Goal: Task Accomplishment & Management: Use online tool/utility

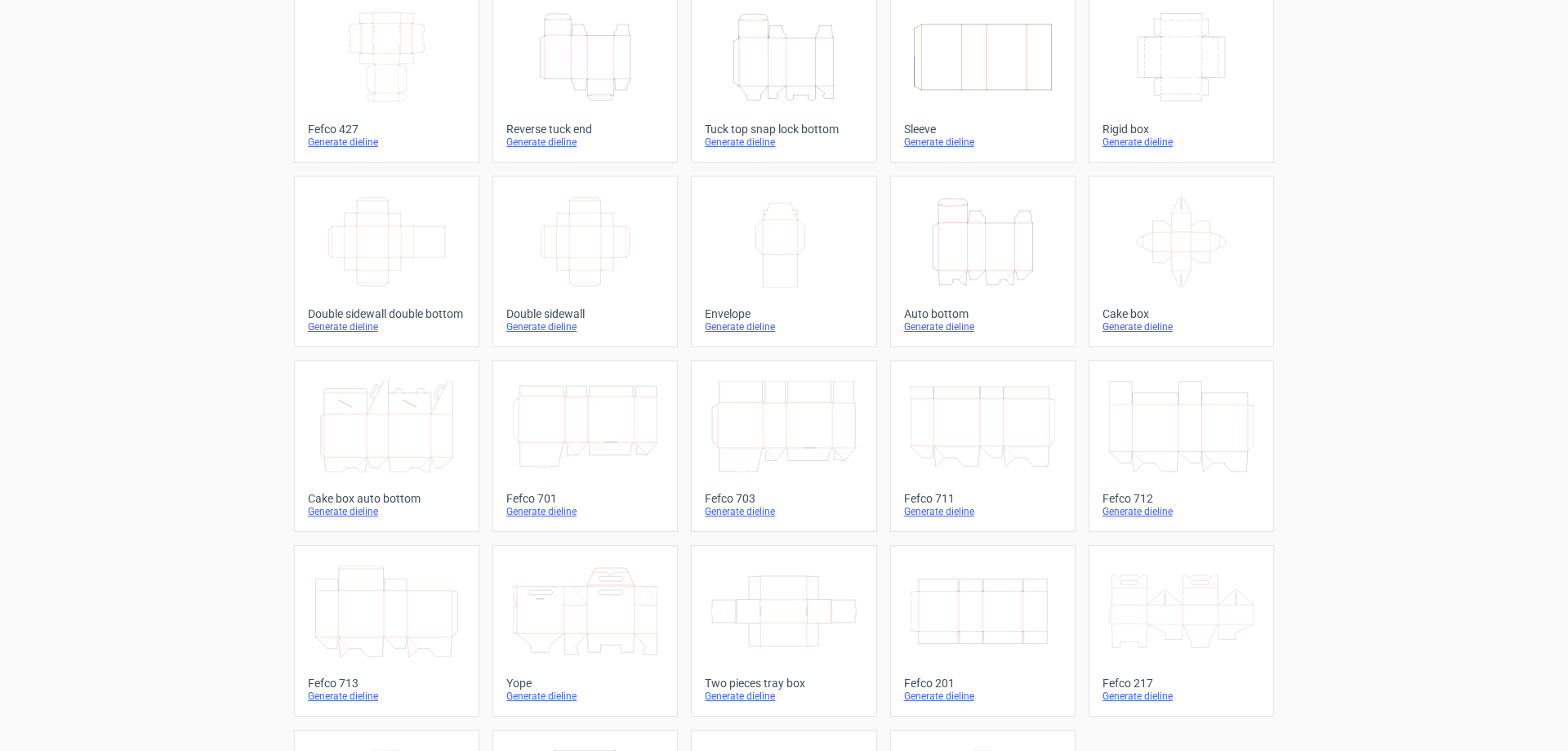
scroll to position [25, 0]
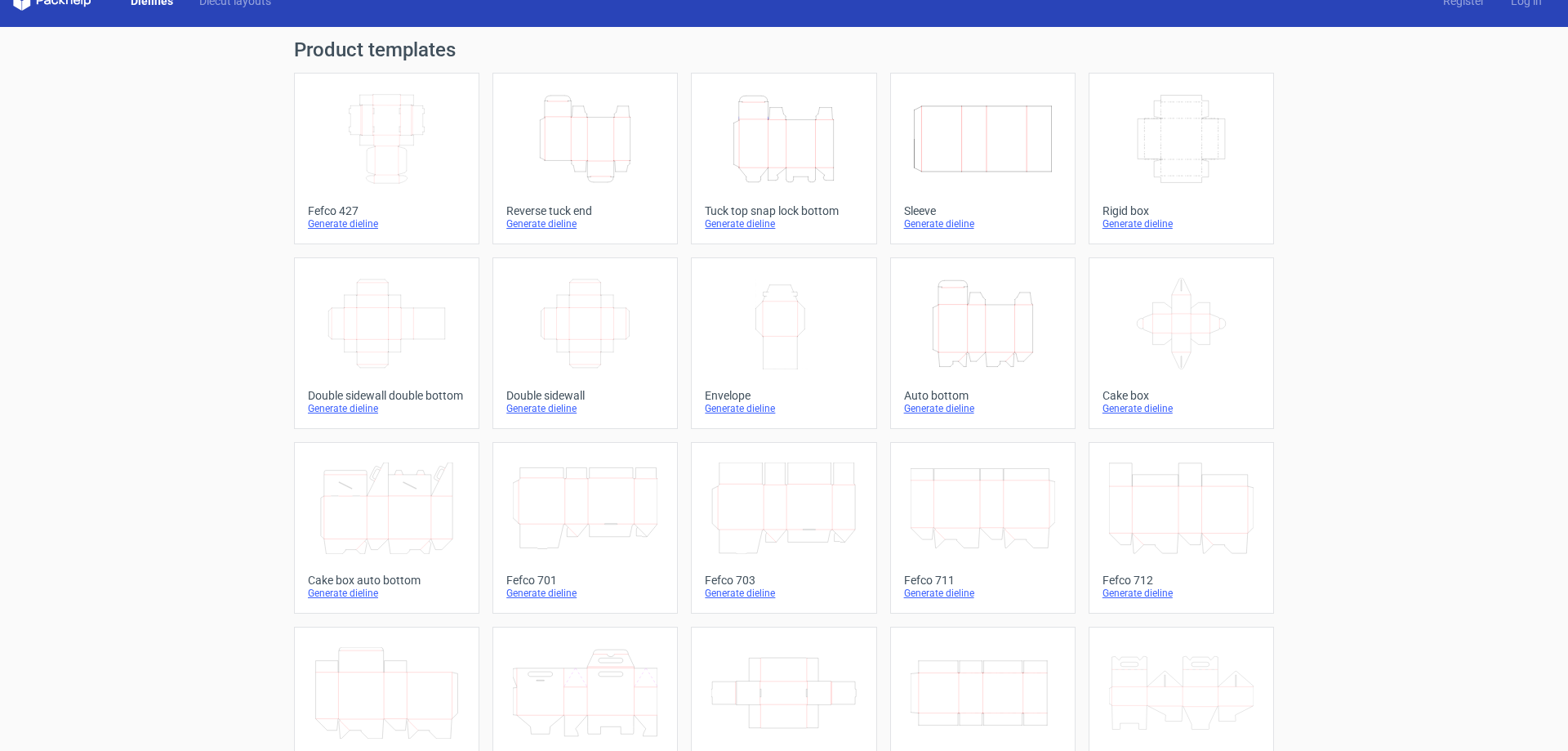
click at [777, 209] on div "Tuck top snap lock bottom" at bounding box center [783, 210] width 157 height 13
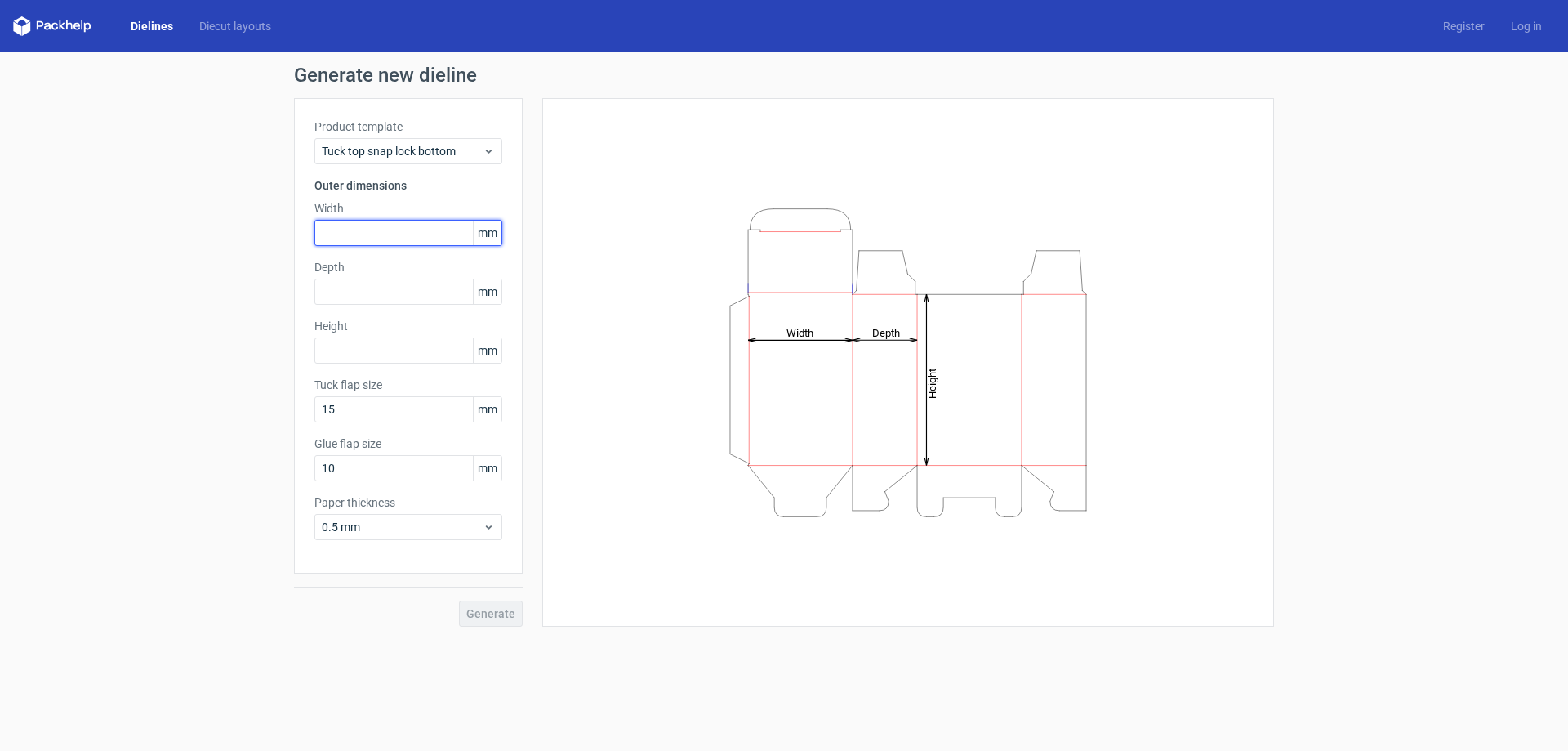
click at [427, 242] on input "text" at bounding box center [409, 233] width 188 height 26
type input "93"
click at [400, 296] on input "text" at bounding box center [409, 291] width 188 height 26
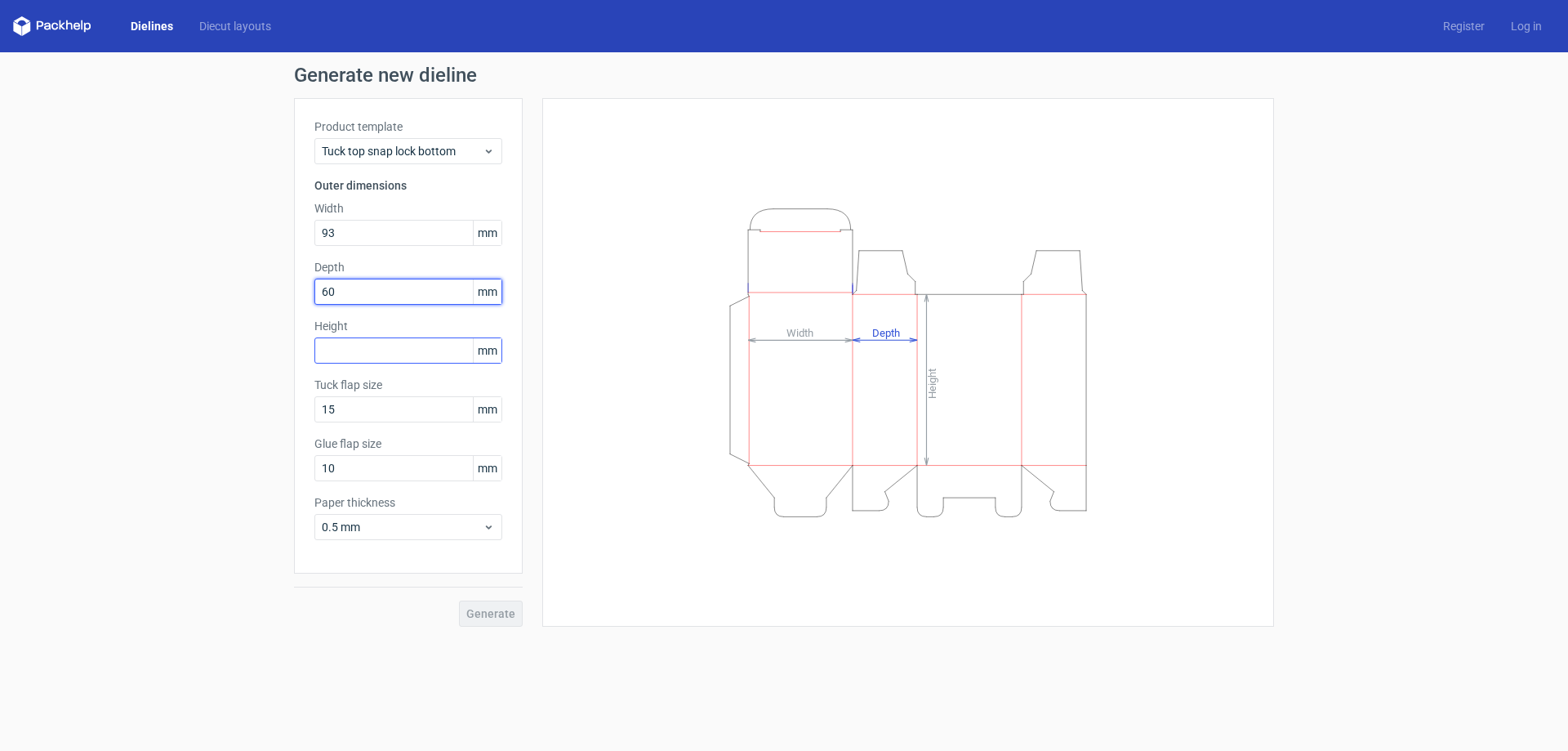
type input "60"
drag, startPoint x: 353, startPoint y: 353, endPoint x: 423, endPoint y: 376, distance: 73.7
click at [355, 353] on input "text" at bounding box center [409, 350] width 188 height 26
type input "183"
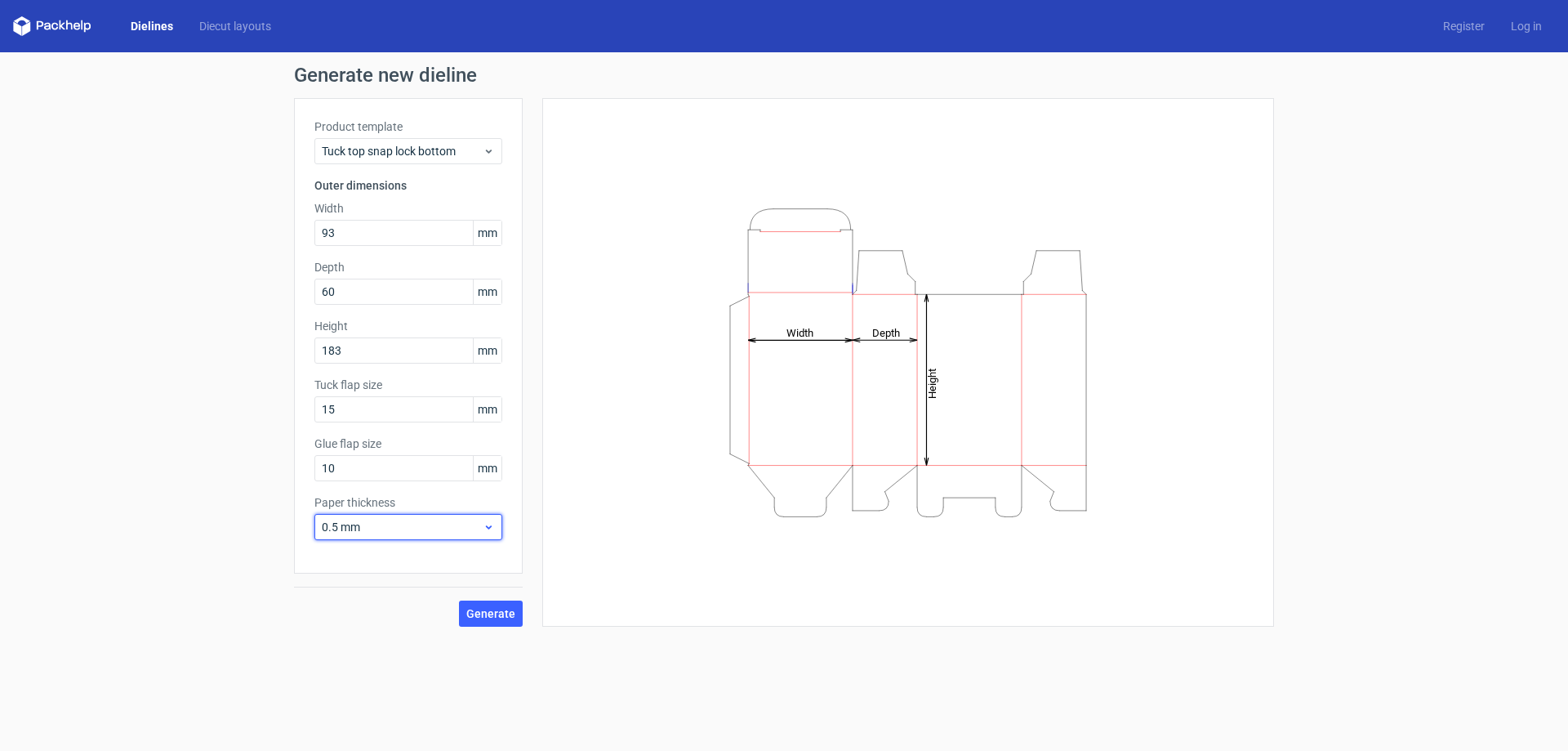
click at [435, 531] on span "0.5 mm" at bounding box center [402, 527] width 161 height 17
click at [370, 637] on div "1.5 mm" at bounding box center [408, 641] width 175 height 26
click at [403, 476] on input "10" at bounding box center [409, 467] width 188 height 26
click at [499, 613] on span "Generate" at bounding box center [491, 614] width 49 height 12
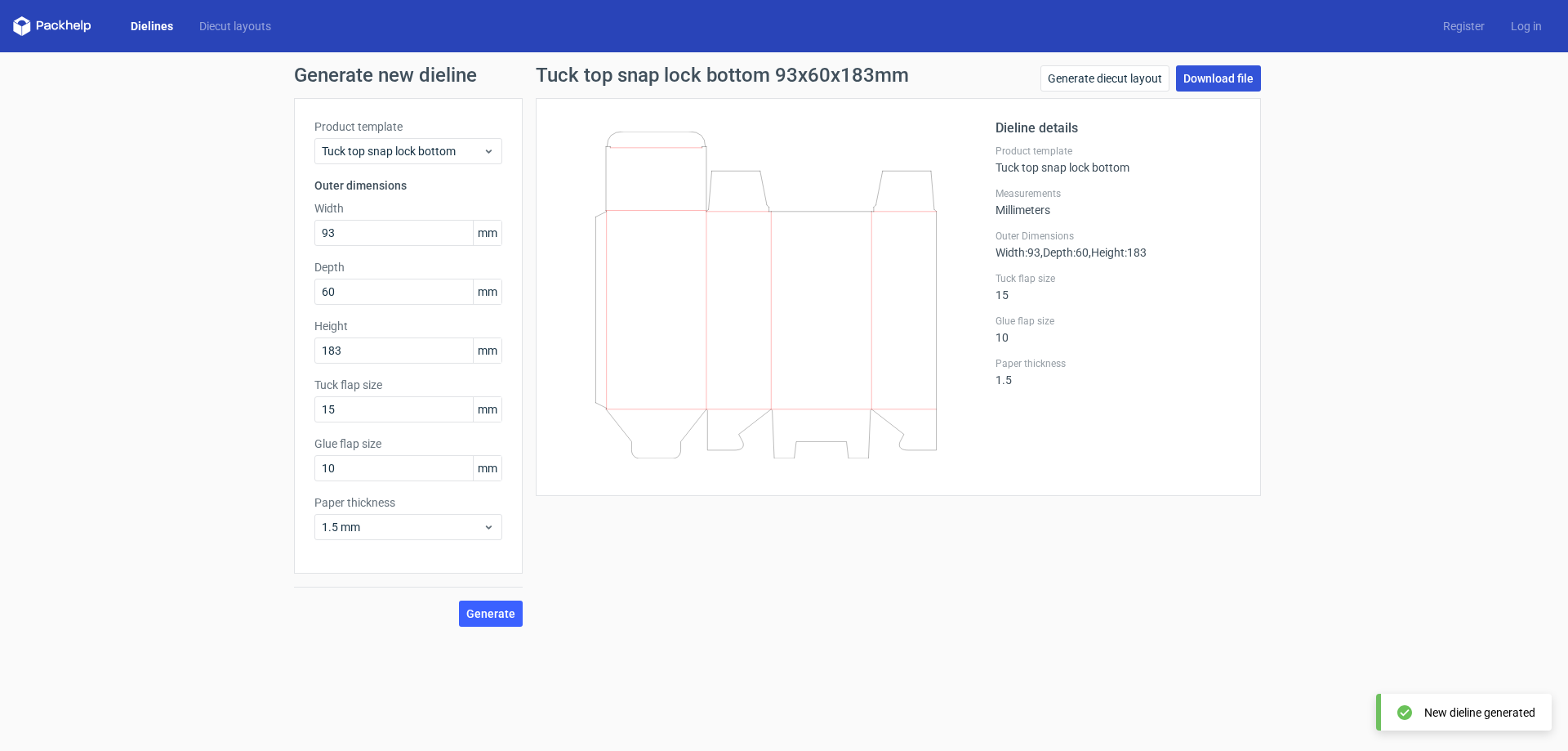
click at [1209, 73] on link "Download file" at bounding box center [1218, 78] width 85 height 26
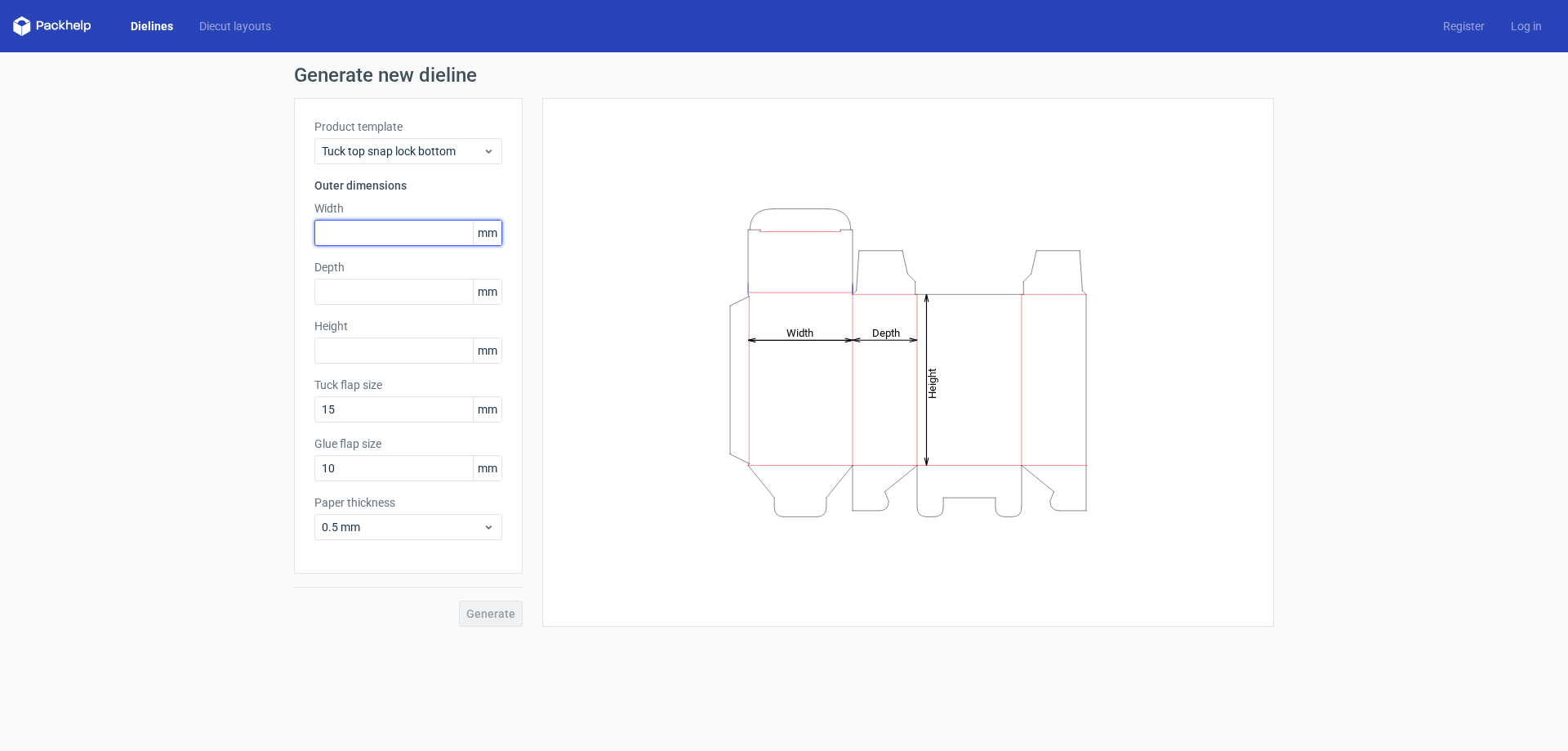
click at [376, 240] on input "text" at bounding box center [409, 233] width 188 height 26
type input "93"
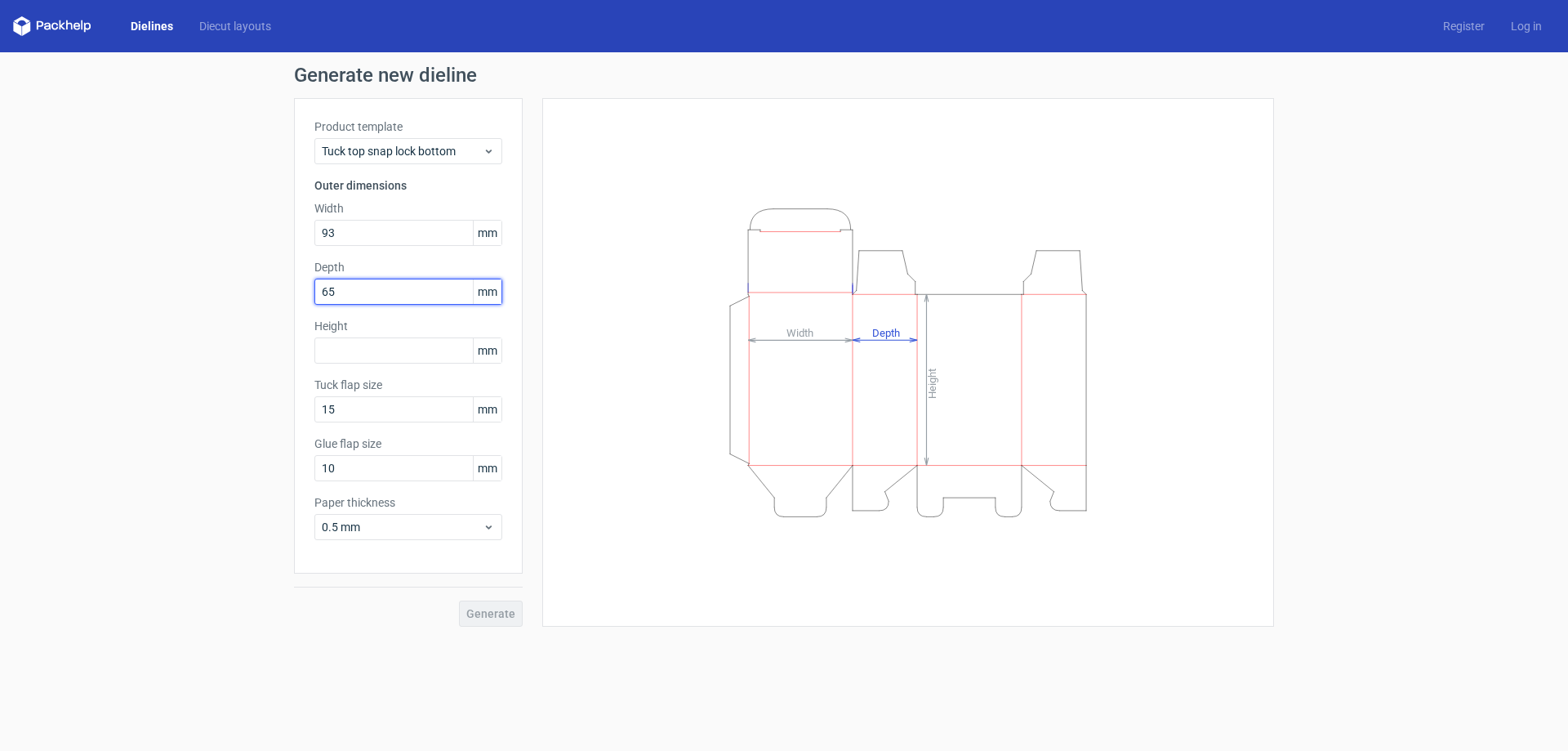
type input "65"
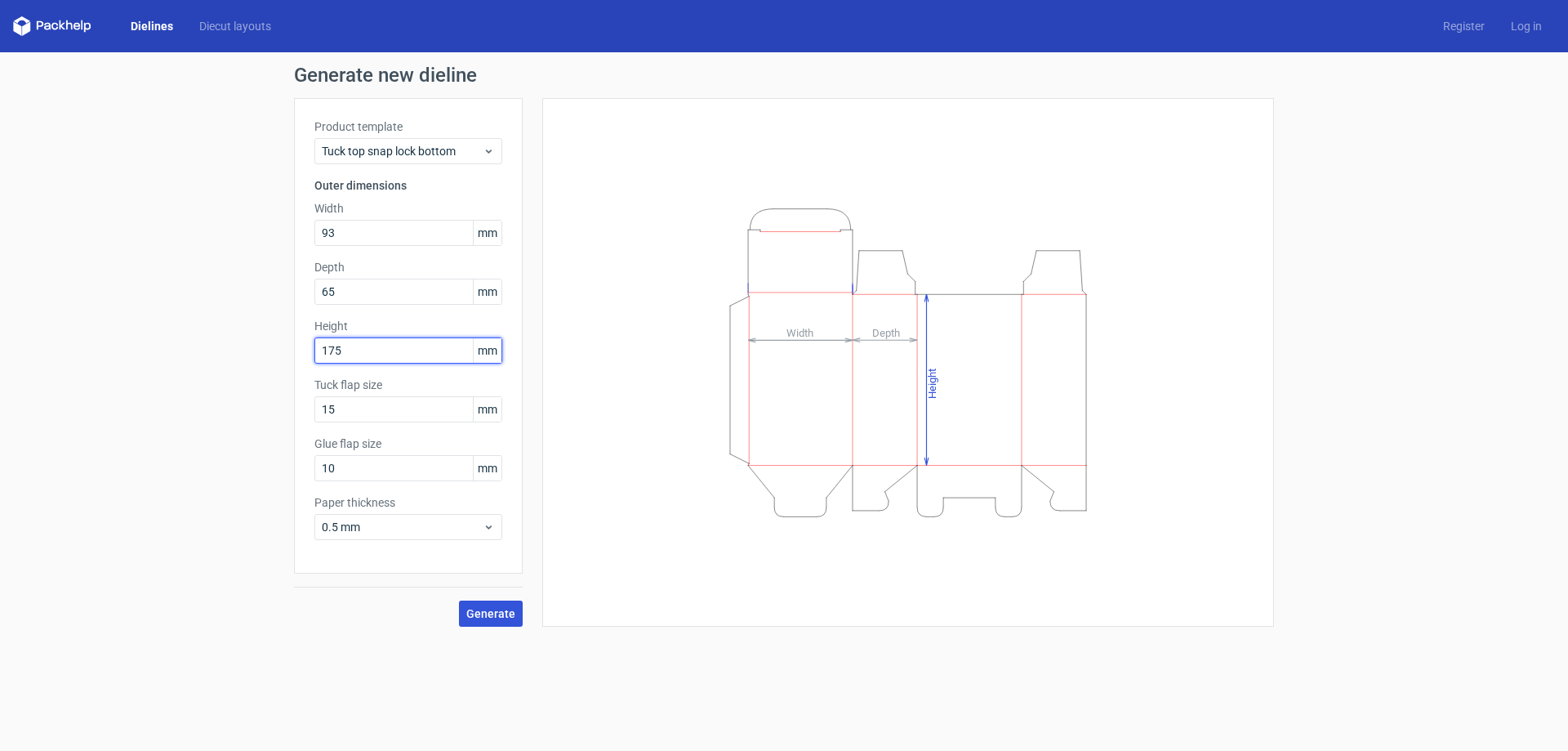
type input "175"
click at [464, 612] on button "Generate" at bounding box center [491, 613] width 64 height 26
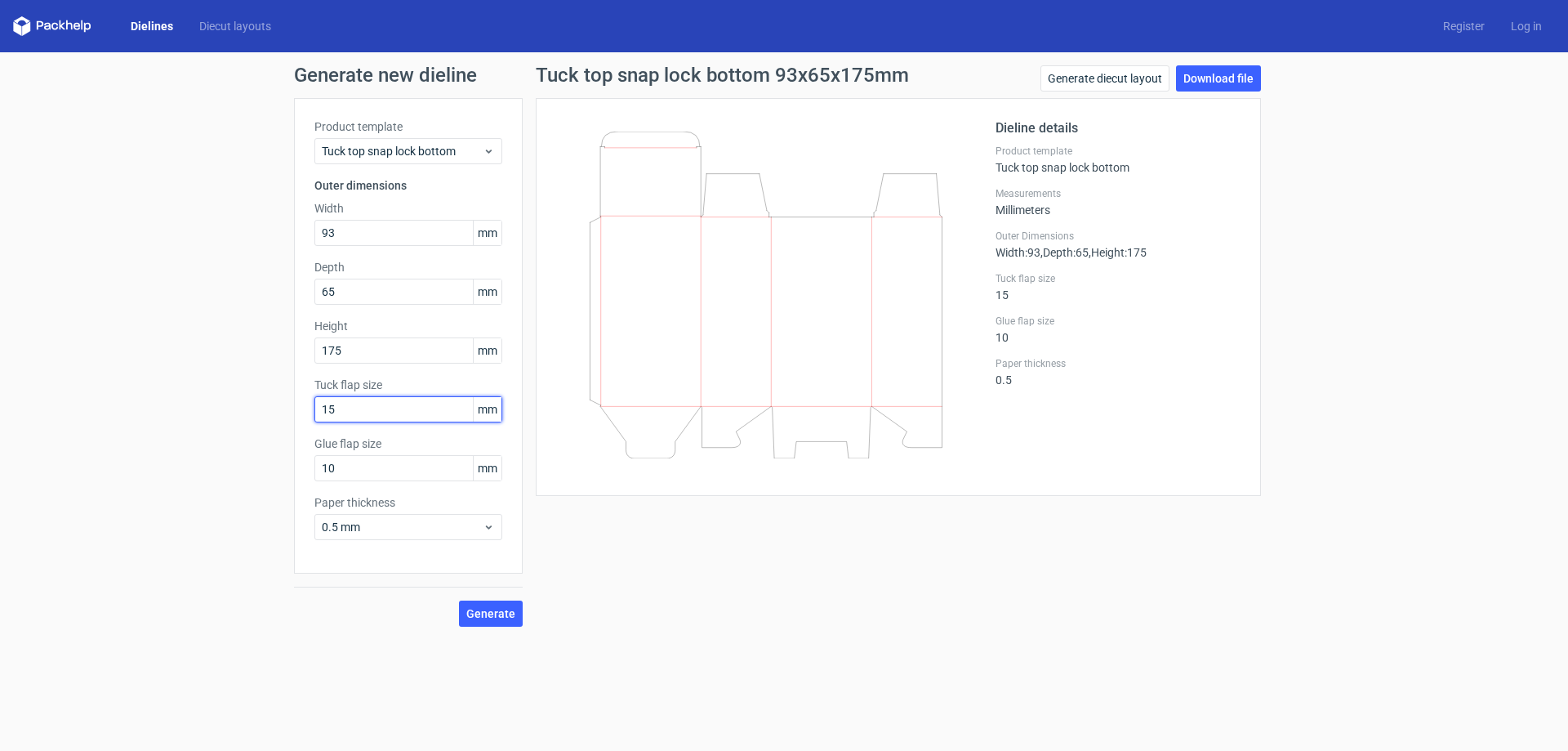
drag, startPoint x: 341, startPoint y: 409, endPoint x: 288, endPoint y: 415, distance: 53.3
click at [289, 414] on div "Generate new dieline Product template Tuck top snap lock bottom Outer dimension…" at bounding box center [784, 345] width 1568 height 588
type input "0"
click at [459, 600] on button "Generate" at bounding box center [491, 613] width 64 height 26
click at [1210, 72] on link "Download file" at bounding box center [1218, 78] width 85 height 26
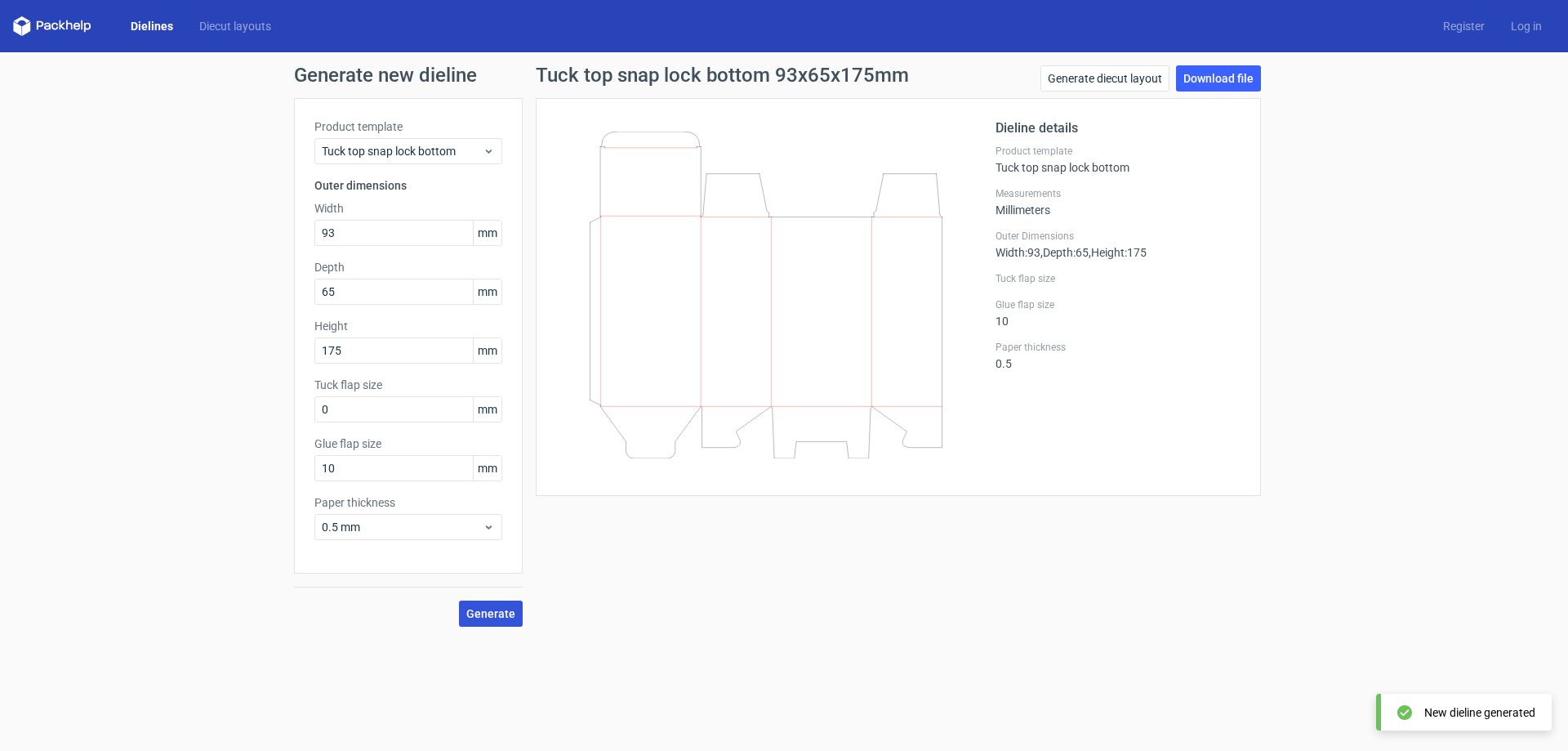
click at [500, 624] on button "Generate" at bounding box center [491, 613] width 64 height 26
drag, startPoint x: 339, startPoint y: 464, endPoint x: 109, endPoint y: 445, distance: 230.8
click at [147, 445] on div "Generate new dieline Product template Tuck top snap lock bottom Outer dimension…" at bounding box center [784, 345] width 1568 height 588
type input "0"
click at [498, 608] on span "Generate" at bounding box center [491, 614] width 49 height 12
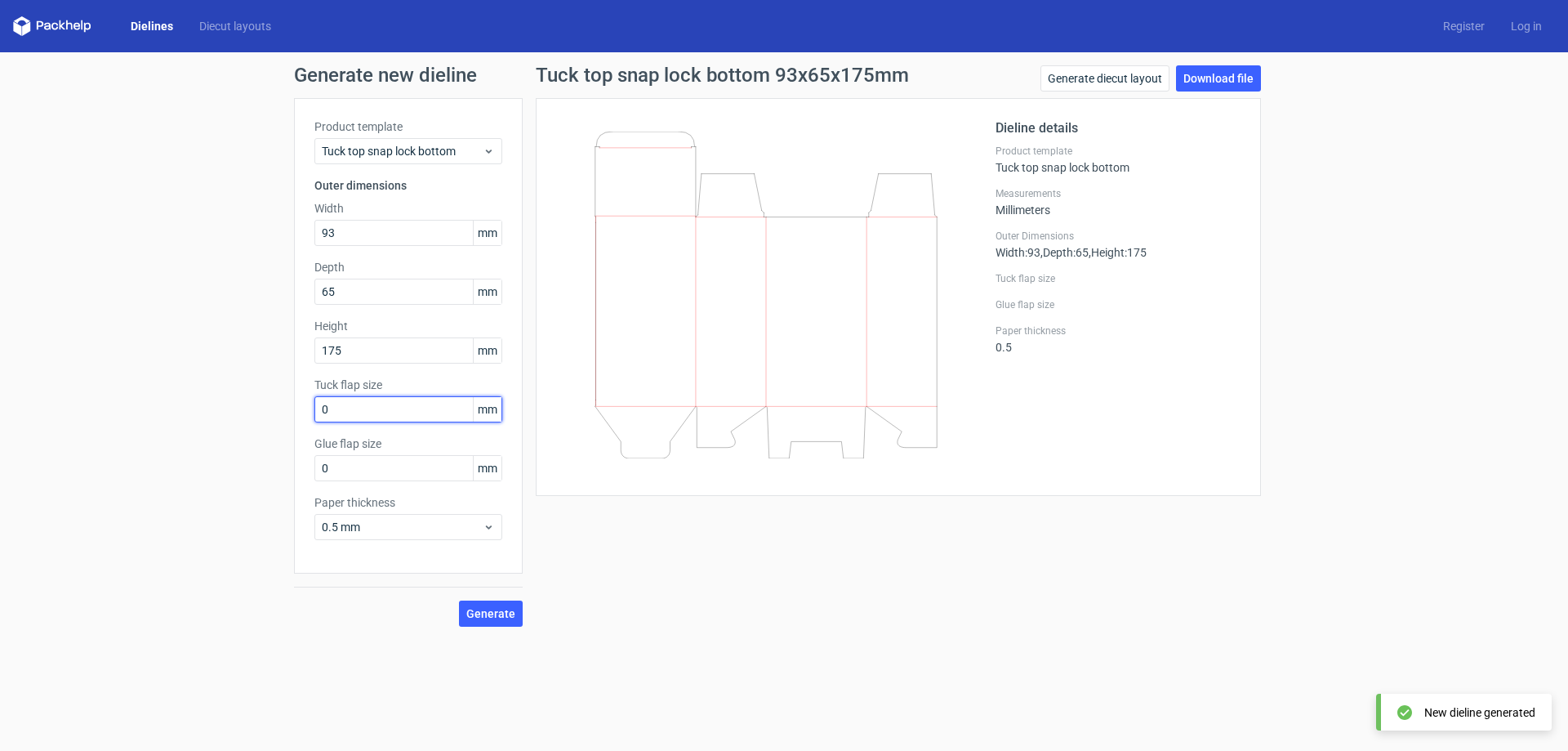
drag, startPoint x: 329, startPoint y: 408, endPoint x: 208, endPoint y: 408, distance: 121.0
click at [274, 408] on div "Generate new dieline Product template Tuck top snap lock bottom Outer dimension…" at bounding box center [784, 345] width 1568 height 588
type input "10"
click at [459, 600] on button "Generate" at bounding box center [491, 613] width 64 height 26
click at [159, 26] on link "Dielines" at bounding box center [152, 25] width 68 height 17
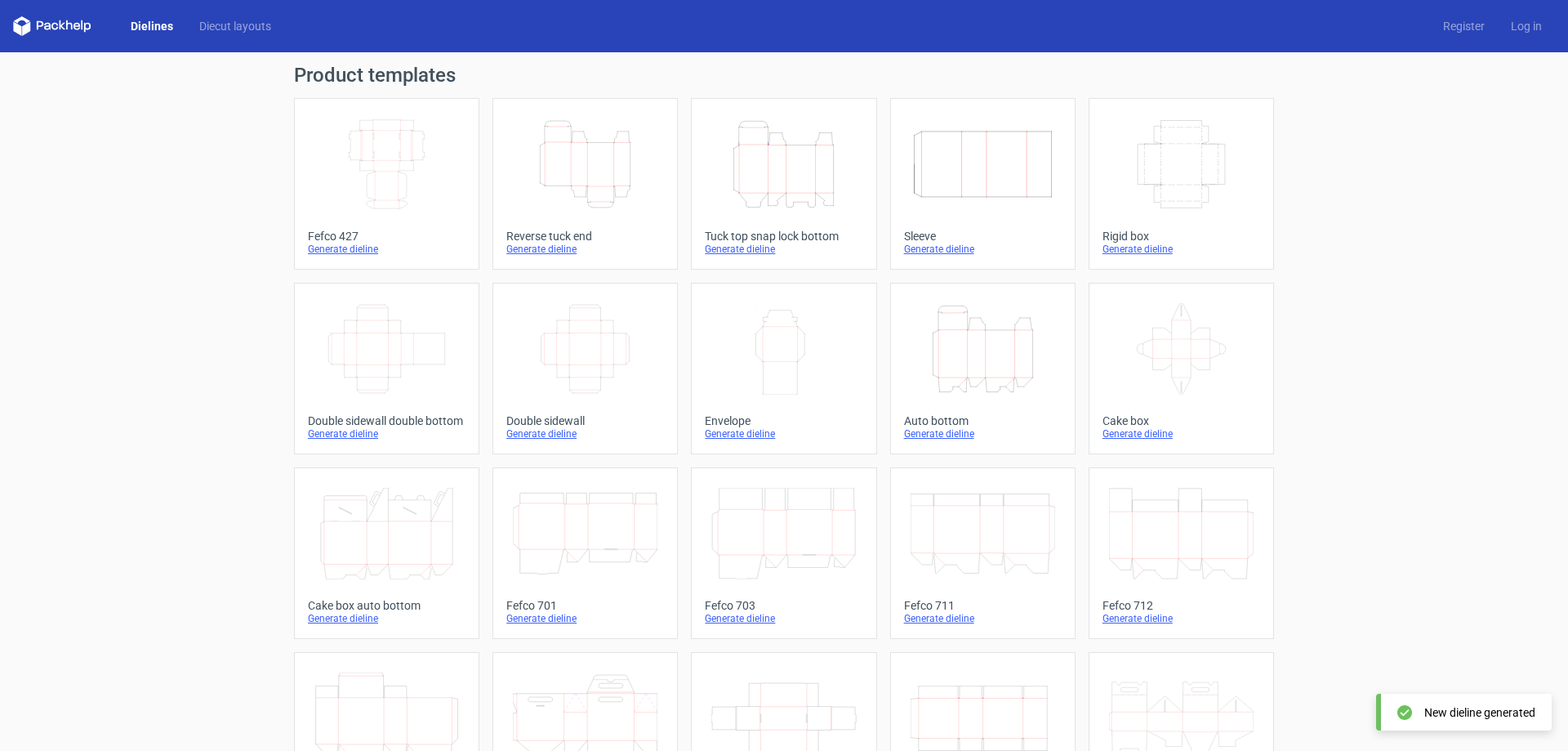
click at [765, 174] on icon "Height Depth Width" at bounding box center [784, 164] width 145 height 92
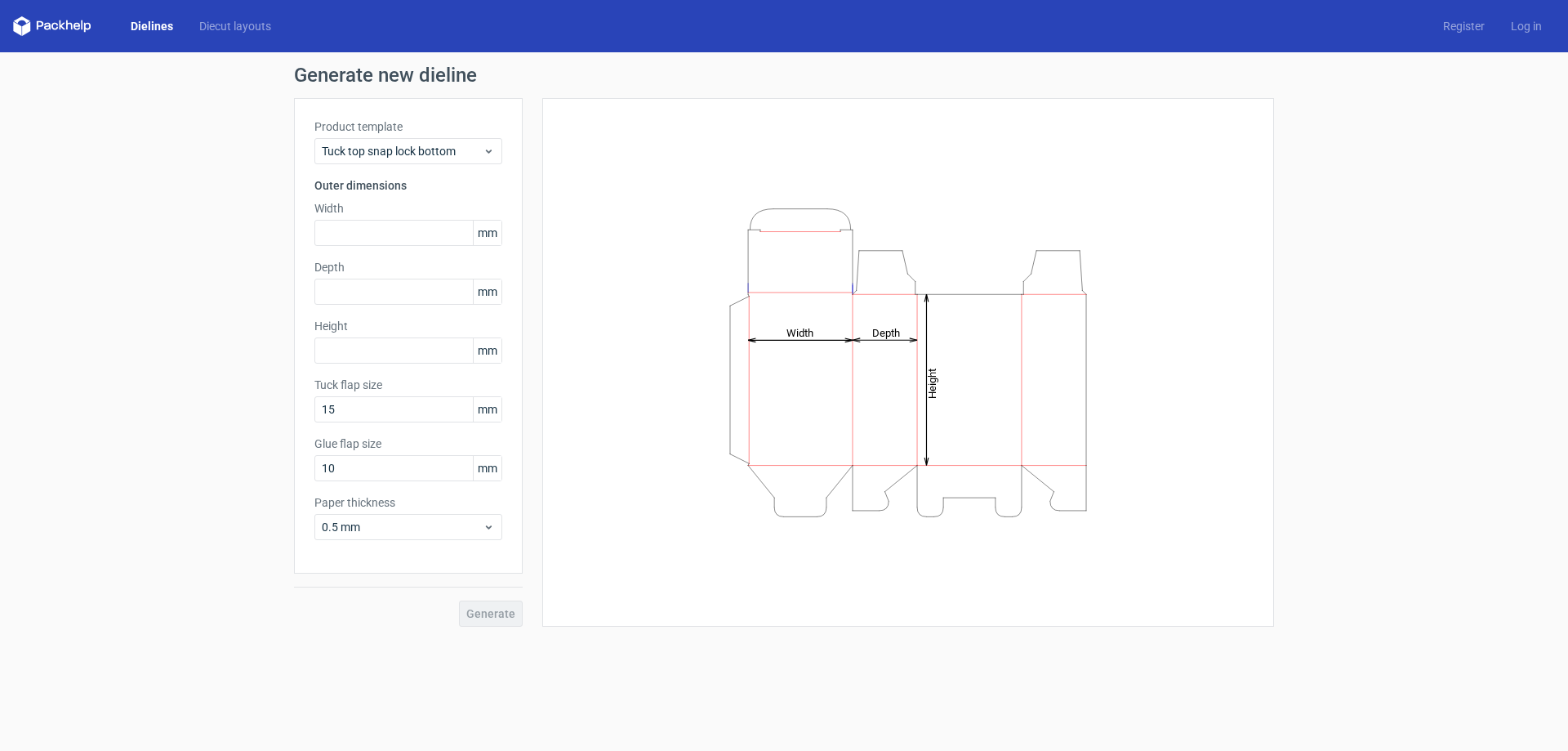
click at [359, 216] on div "Width mm" at bounding box center [409, 223] width 188 height 46
click at [370, 234] on input "text" at bounding box center [409, 233] width 188 height 26
type input "93"
type input "65"
type input "175"
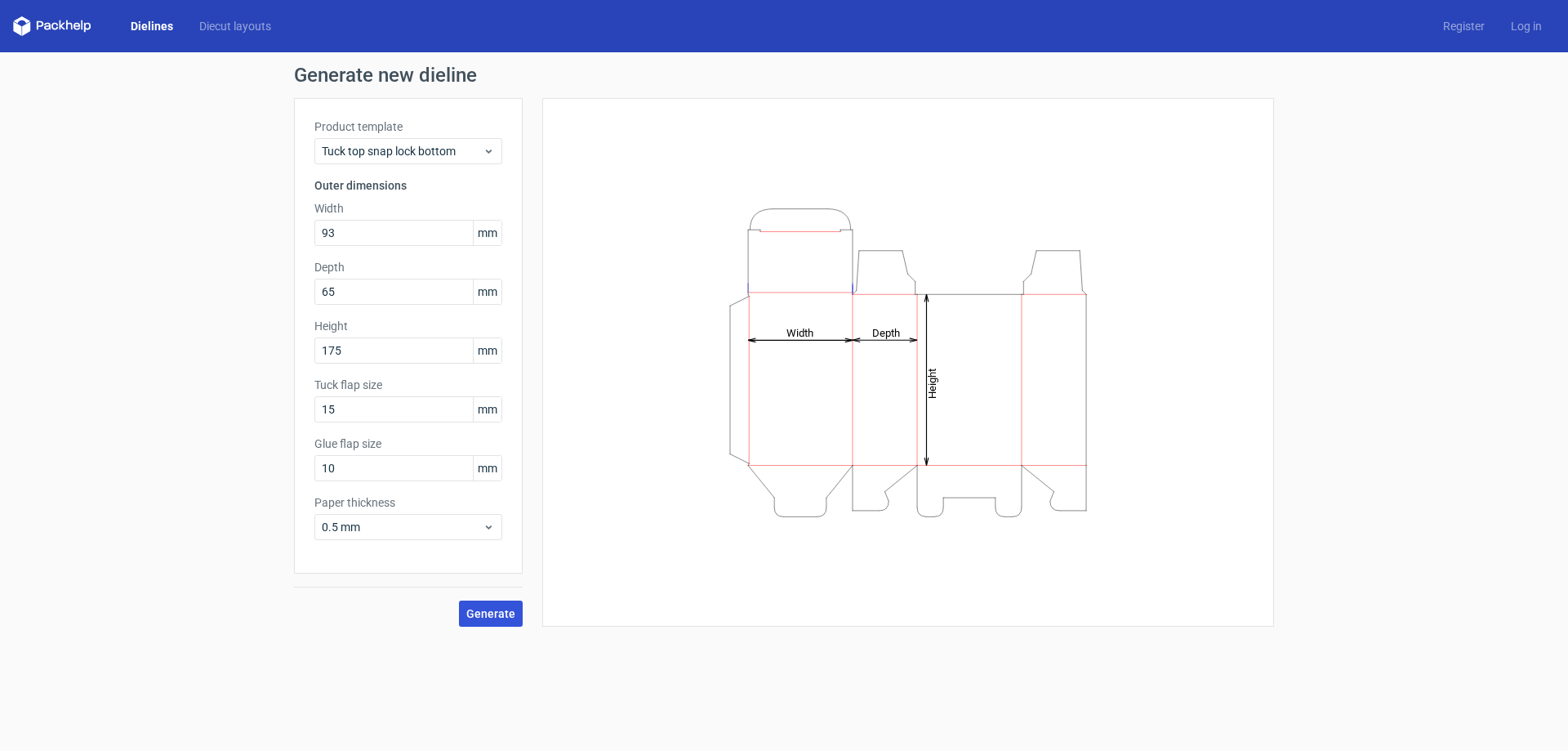
click at [480, 611] on span "Generate" at bounding box center [491, 614] width 49 height 12
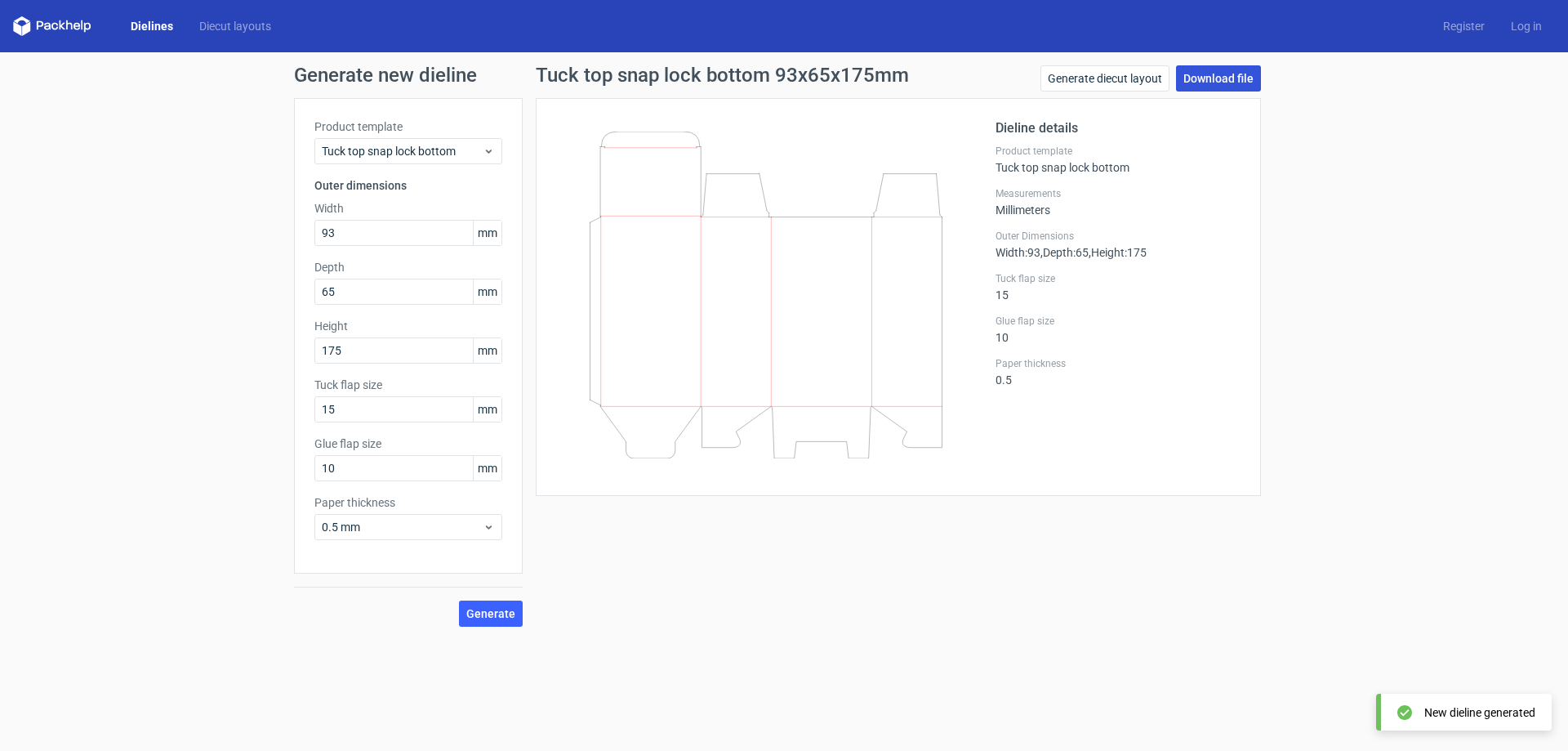
click at [1249, 74] on link "Download file" at bounding box center [1218, 78] width 85 height 26
drag, startPoint x: 156, startPoint y: 22, endPoint x: 196, endPoint y: 51, distance: 49.4
click at [156, 23] on link "Dielines" at bounding box center [152, 25] width 68 height 17
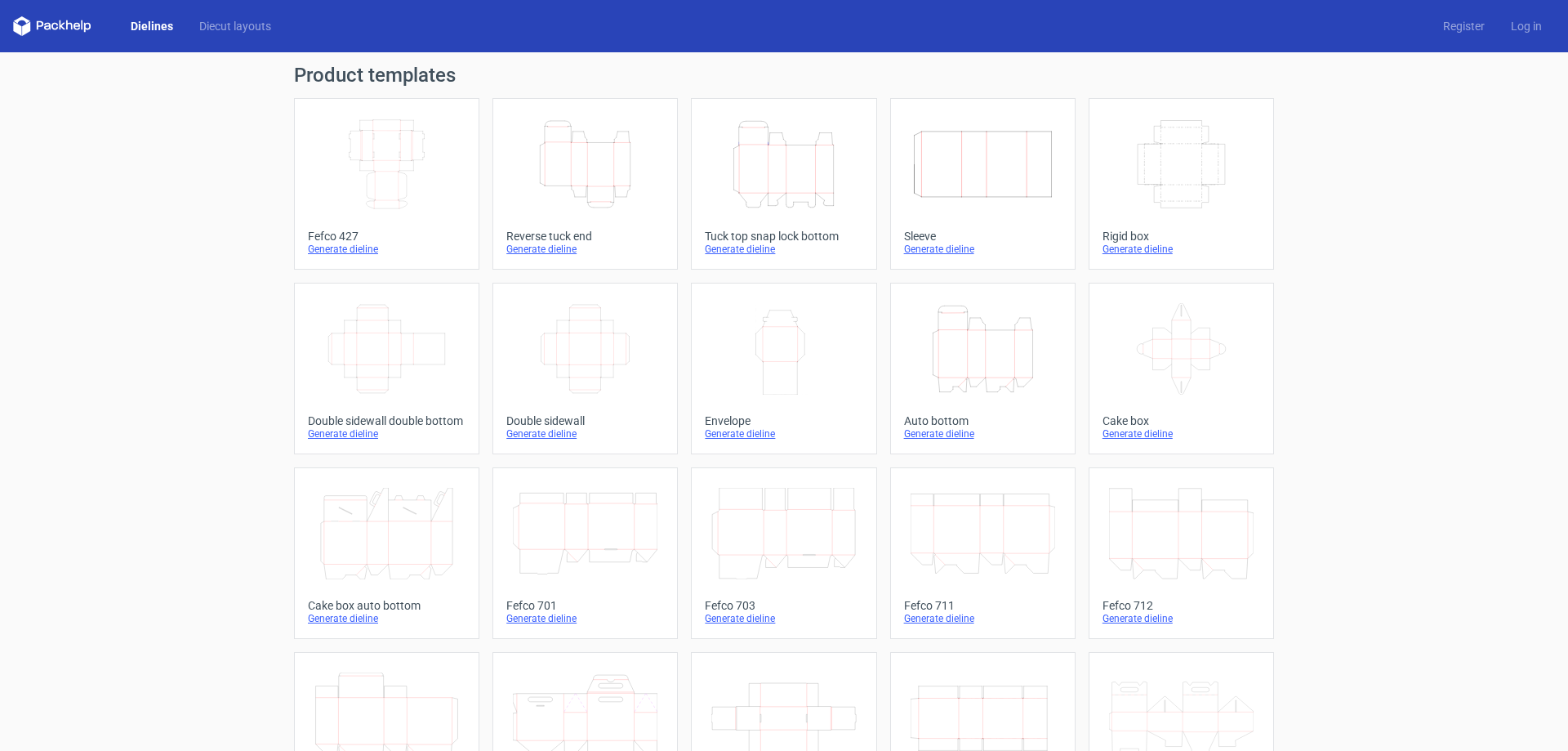
click at [541, 236] on div "Reverse tuck end" at bounding box center [585, 236] width 157 height 13
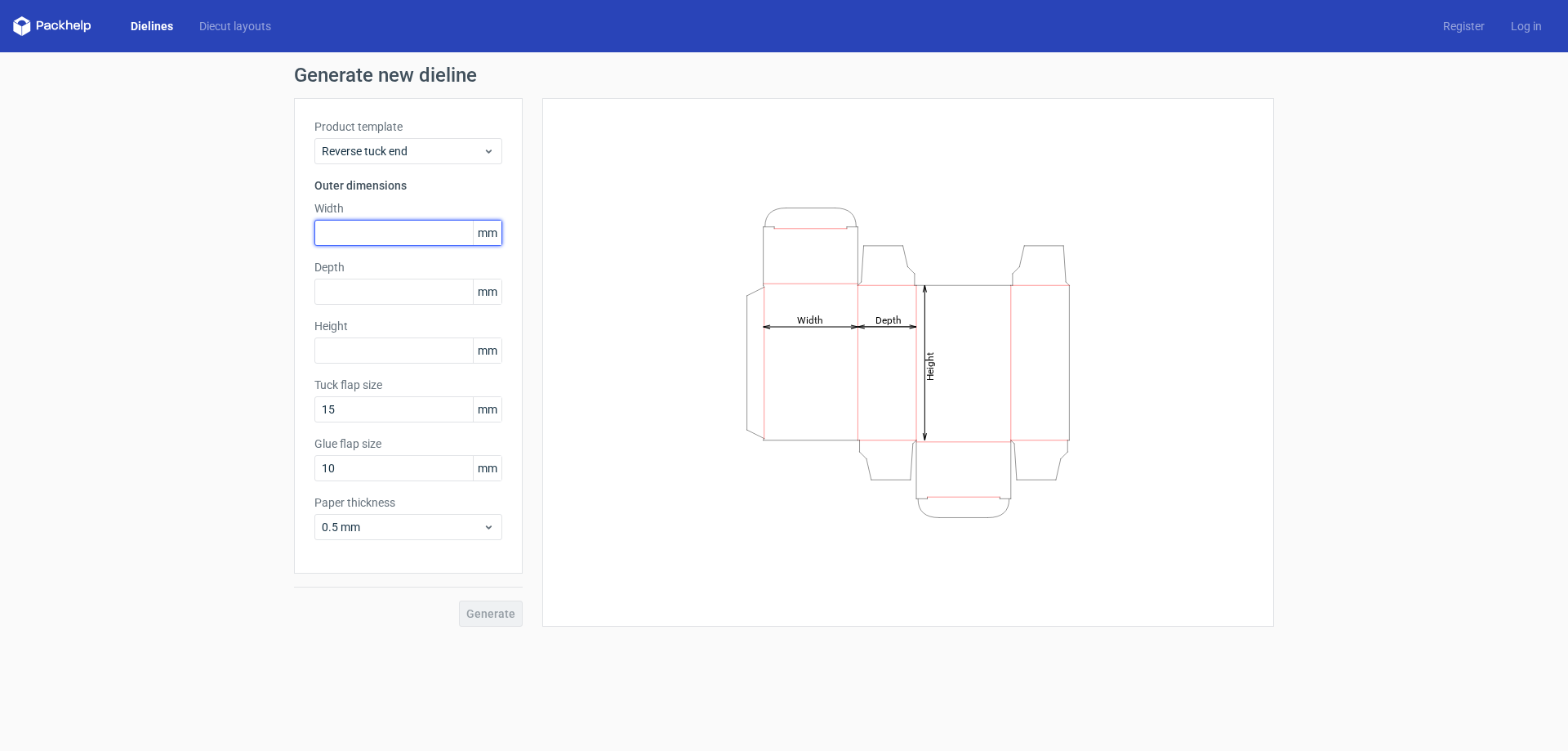
click at [361, 244] on input "text" at bounding box center [409, 233] width 188 height 26
type input "93"
click at [382, 305] on div "Product template Reverse tuck end Outer dimensions Width 93 mm Depth mm Height …" at bounding box center [409, 335] width 229 height 475
click at [406, 291] on input "text" at bounding box center [409, 291] width 188 height 26
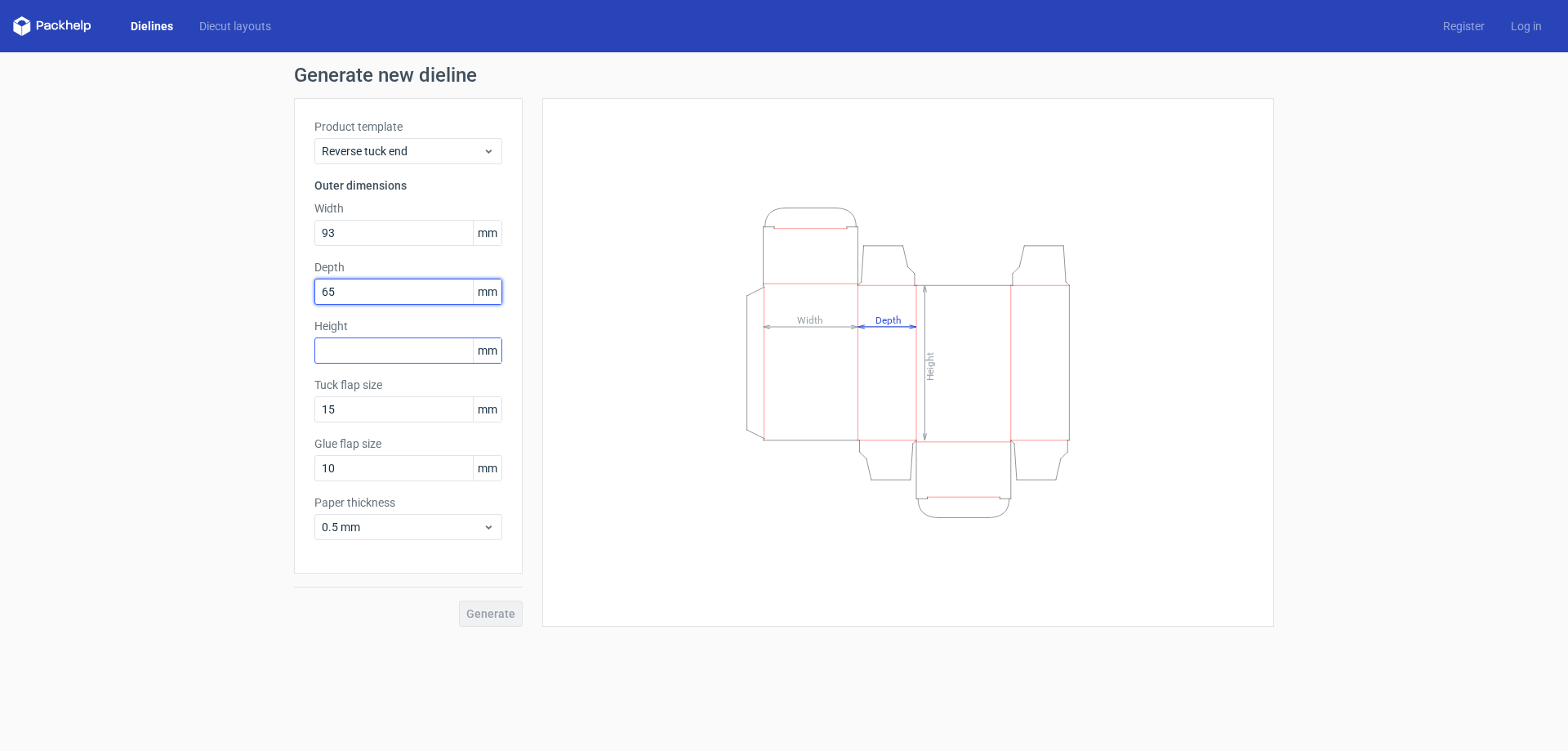
type input "65"
click at [388, 351] on input "text" at bounding box center [409, 350] width 188 height 26
type input "175"
click at [496, 611] on span "Generate" at bounding box center [491, 614] width 49 height 12
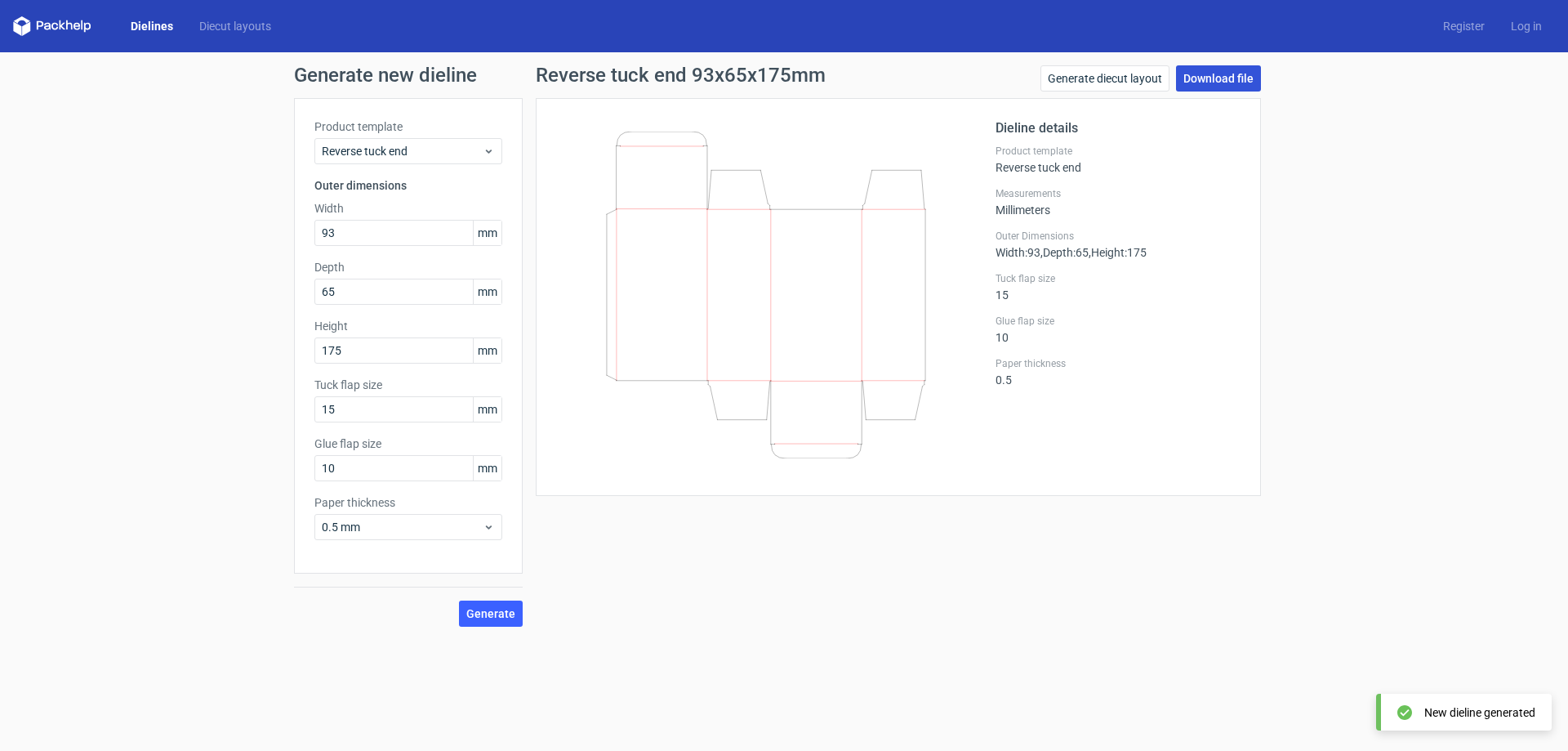
click at [1224, 82] on link "Download file" at bounding box center [1218, 78] width 85 height 26
